Goal: Information Seeking & Learning: Learn about a topic

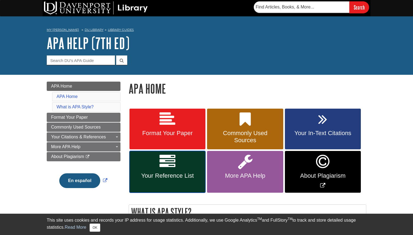
click at [152, 167] on link "Your Reference List" at bounding box center [168, 172] width 76 height 42
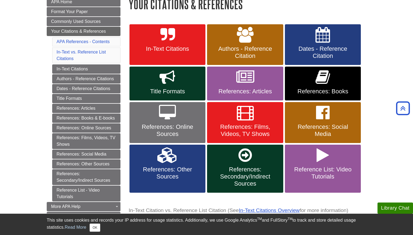
scroll to position [83, 0]
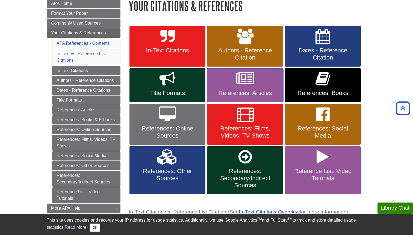
click at [237, 83] on icon at bounding box center [245, 79] width 18 height 16
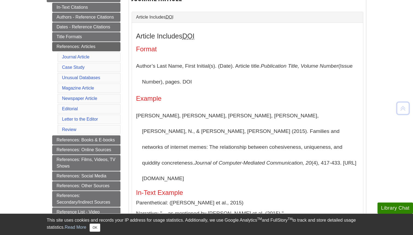
scroll to position [119, 0]
